Goal: Check status: Check status

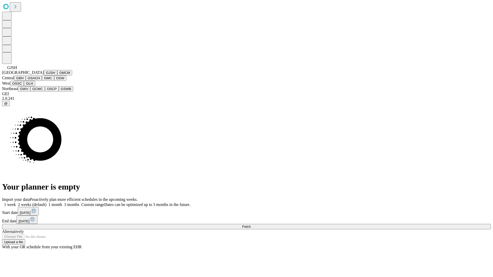
click at [44, 76] on button "GJSH" at bounding box center [50, 72] width 13 height 5
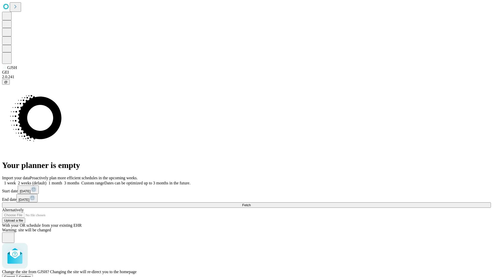
click at [31, 275] on span "Confirm" at bounding box center [25, 277] width 12 height 4
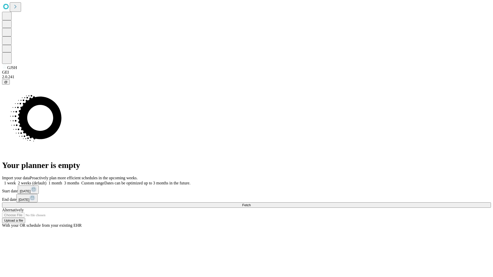
click at [62, 181] on label "1 month" at bounding box center [54, 183] width 16 height 4
click at [251, 203] on span "Fetch" at bounding box center [246, 205] width 8 height 4
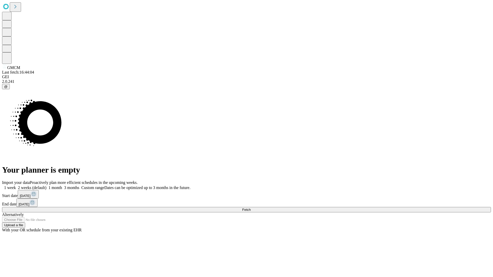
click at [62, 186] on label "1 month" at bounding box center [54, 188] width 16 height 4
click at [251, 208] on span "Fetch" at bounding box center [246, 210] width 8 height 4
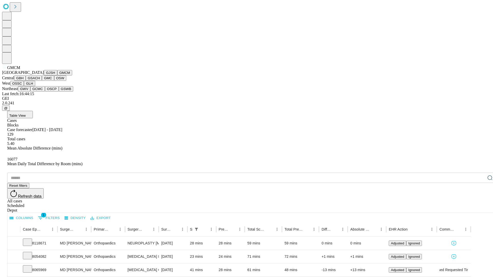
click at [26, 81] on button "GBH" at bounding box center [20, 78] width 12 height 5
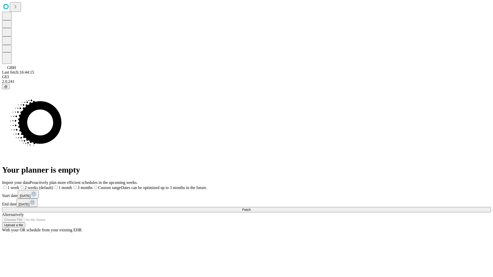
click at [72, 186] on label "1 month" at bounding box center [62, 188] width 19 height 4
click at [251, 208] on span "Fetch" at bounding box center [246, 210] width 8 height 4
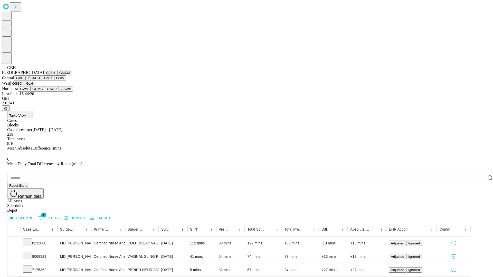
click at [40, 81] on button "GSACH" at bounding box center [34, 78] width 16 height 5
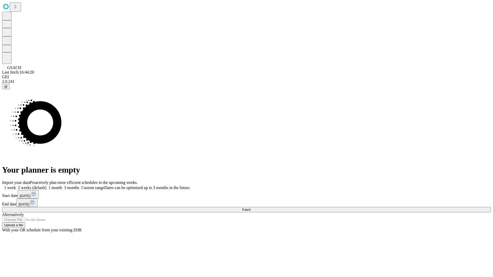
click at [62, 186] on label "1 month" at bounding box center [54, 188] width 16 height 4
click at [251, 208] on span "Fetch" at bounding box center [246, 210] width 8 height 4
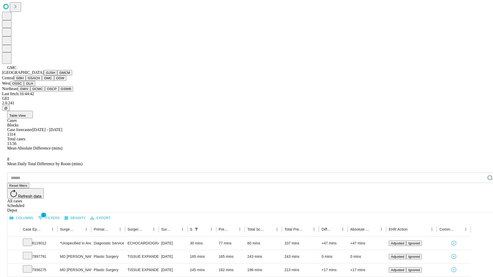
click at [54, 81] on button "OSW" at bounding box center [60, 78] width 12 height 5
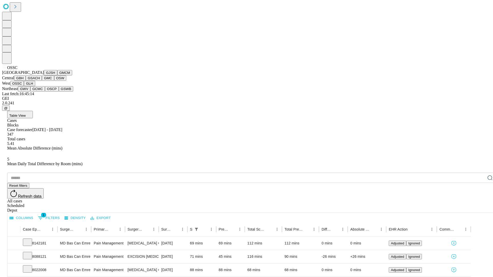
click at [35, 86] on button "GLH" at bounding box center [29, 83] width 11 height 5
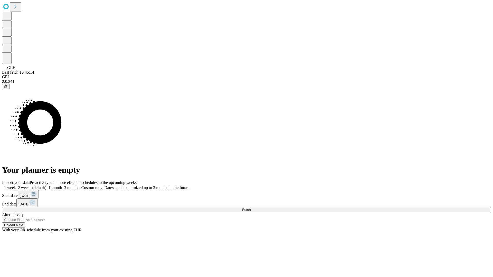
click at [62, 186] on label "1 month" at bounding box center [54, 188] width 16 height 4
click at [251, 208] on span "Fetch" at bounding box center [246, 210] width 8 height 4
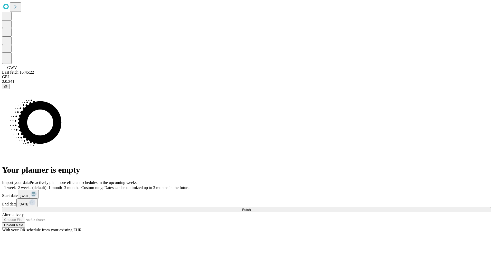
click at [62, 186] on label "1 month" at bounding box center [54, 188] width 16 height 4
click at [251, 208] on span "Fetch" at bounding box center [246, 210] width 8 height 4
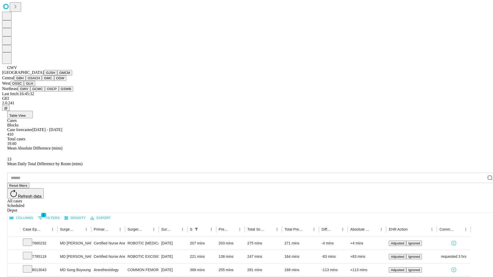
click at [40, 92] on button "GCMC" at bounding box center [37, 88] width 15 height 5
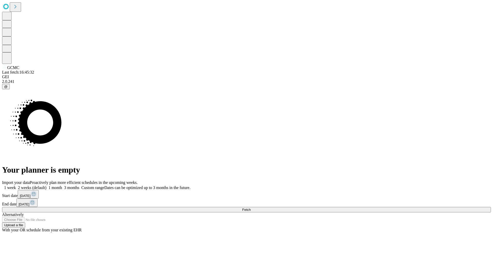
click at [62, 186] on label "1 month" at bounding box center [54, 188] width 16 height 4
click at [251, 208] on span "Fetch" at bounding box center [246, 210] width 8 height 4
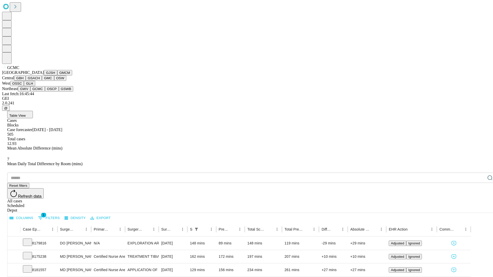
click at [45, 92] on button "OSCP" at bounding box center [52, 88] width 14 height 5
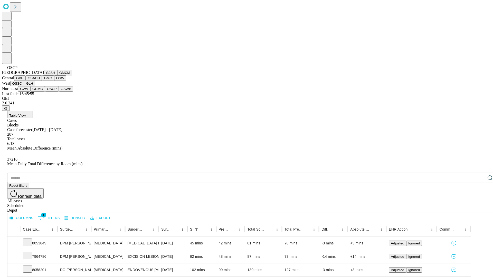
click at [59, 92] on button "GSWB" at bounding box center [66, 88] width 15 height 5
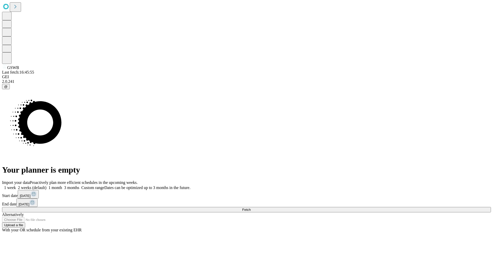
click at [251, 208] on span "Fetch" at bounding box center [246, 210] width 8 height 4
